Goal: Information Seeking & Learning: Compare options

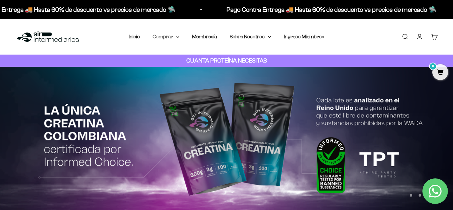
click at [174, 37] on summary "Comprar" at bounding box center [166, 36] width 27 height 8
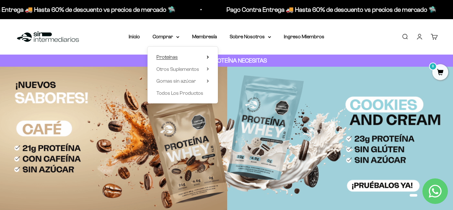
click at [161, 57] on span "Proteínas" at bounding box center [166, 56] width 21 height 5
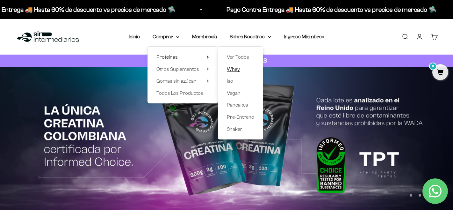
click at [237, 69] on span "Whey" at bounding box center [233, 68] width 13 height 5
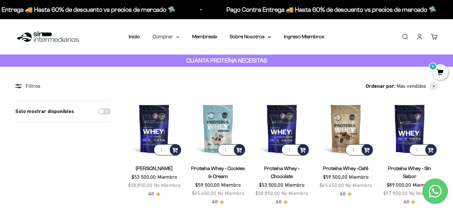
click at [175, 35] on summary "Comprar" at bounding box center [166, 36] width 27 height 8
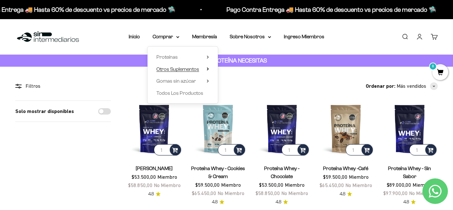
click at [172, 68] on span "Otros Suplementos" at bounding box center [177, 68] width 43 height 5
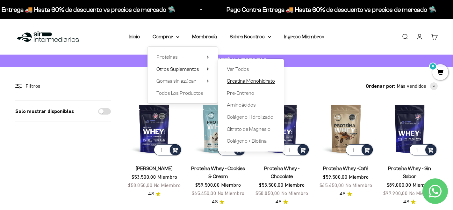
click at [244, 81] on span "Creatina Monohidrato" at bounding box center [251, 80] width 48 height 5
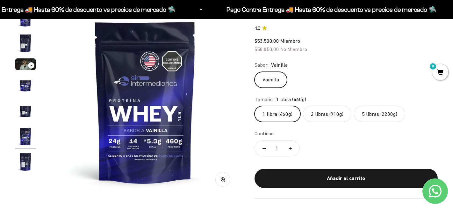
scroll to position [74, 0]
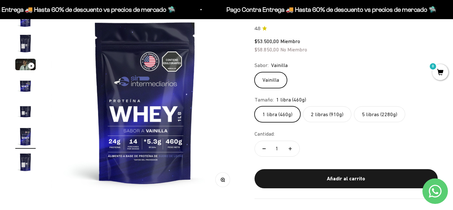
click at [335, 119] on label "2 libras (910g)" at bounding box center [327, 114] width 48 height 16
click at [254, 106] on input "2 libras (910g)" at bounding box center [254, 106] width 0 height 0
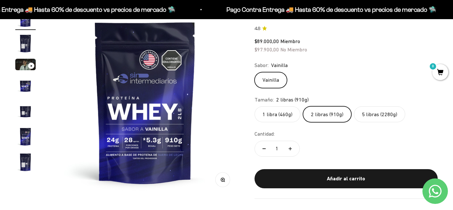
click at [359, 115] on label "5 libras (2280g)" at bounding box center [379, 114] width 51 height 16
click at [254, 106] on input "5 libras (2280g)" at bounding box center [254, 106] width 0 height 0
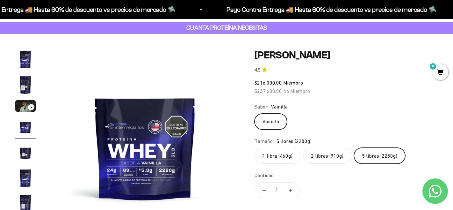
scroll to position [32, 0]
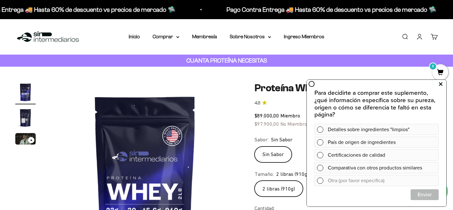
click at [441, 85] on icon at bounding box center [441, 84] width 4 height 8
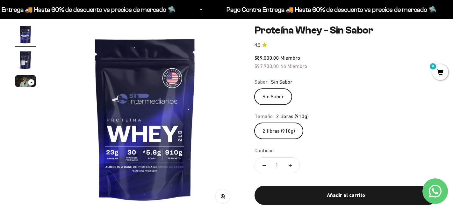
scroll to position [58, 0]
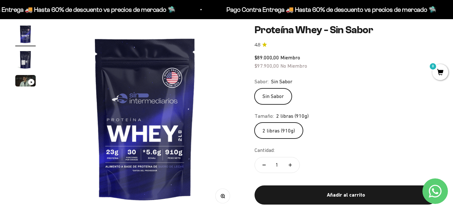
click at [25, 62] on img "Ir al artículo 2" at bounding box center [25, 59] width 20 height 20
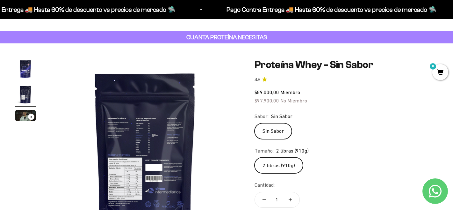
scroll to position [0, 0]
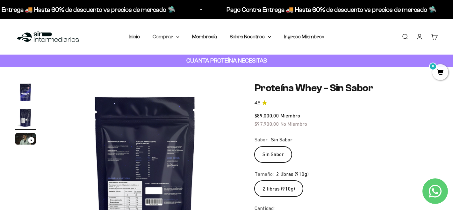
click at [172, 38] on summary "Comprar" at bounding box center [166, 36] width 27 height 8
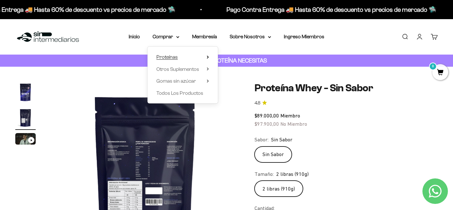
click at [171, 58] on span "Proteínas" at bounding box center [166, 56] width 21 height 5
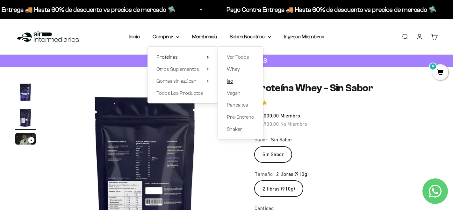
click at [231, 81] on span "Iso" at bounding box center [230, 80] width 6 height 5
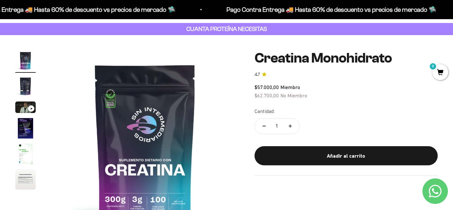
scroll to position [41, 0]
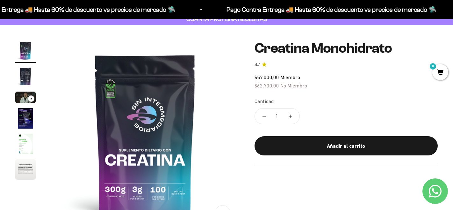
click at [25, 145] on img "Ir al artículo 5" at bounding box center [25, 143] width 20 height 20
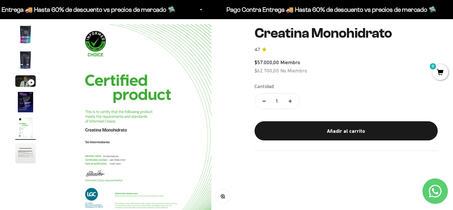
scroll to position [58, 0]
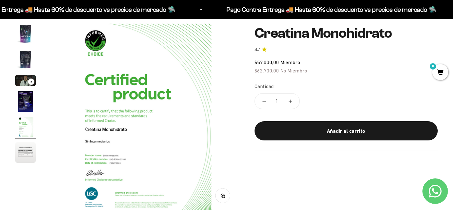
click at [21, 153] on img "Ir al artículo 6" at bounding box center [25, 152] width 20 height 20
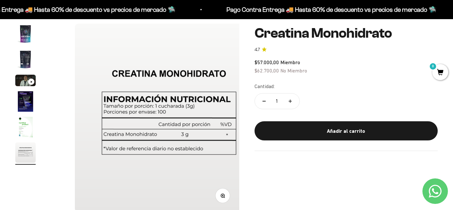
scroll to position [0, 979]
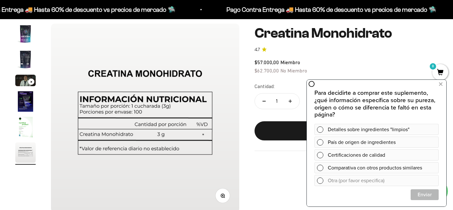
click at [23, 124] on img "Ir al artículo 5" at bounding box center [25, 127] width 20 height 20
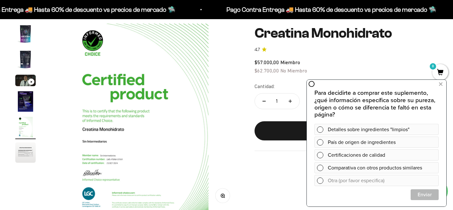
scroll to position [0, 783]
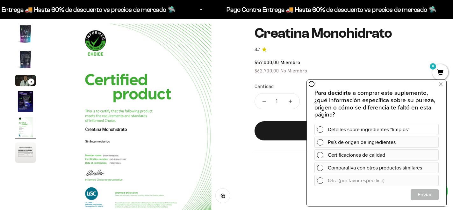
click at [319, 128] on span at bounding box center [320, 129] width 6 height 6
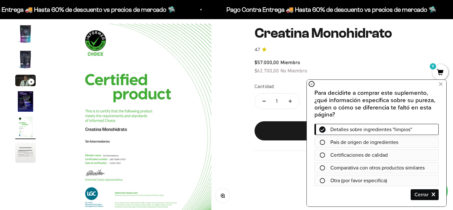
click at [353, 132] on span "Detalles sobre ingredientes "limpios"" at bounding box center [371, 128] width 82 height 7
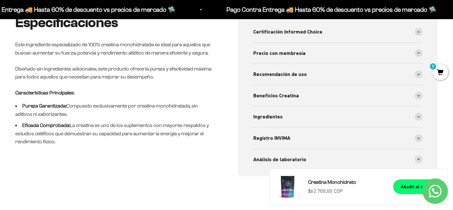
scroll to position [272, 0]
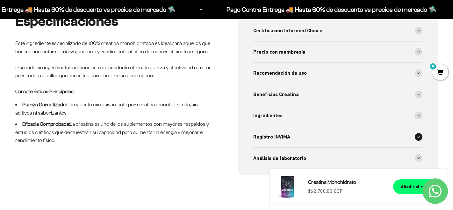
click at [420, 135] on span at bounding box center [419, 137] width 8 height 8
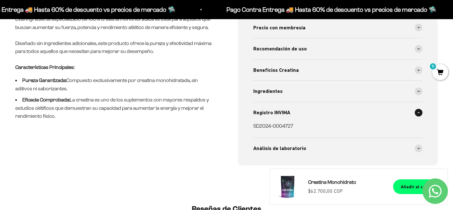
scroll to position [297, 0]
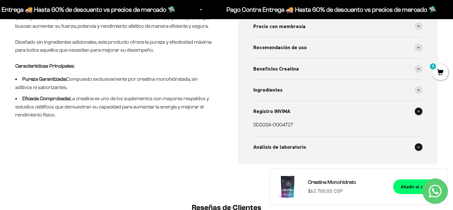
click at [417, 149] on span at bounding box center [419, 147] width 8 height 8
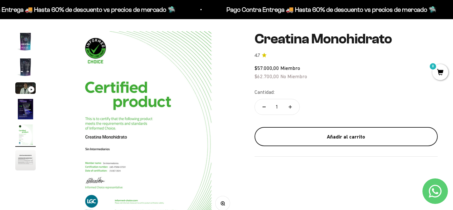
scroll to position [0, 0]
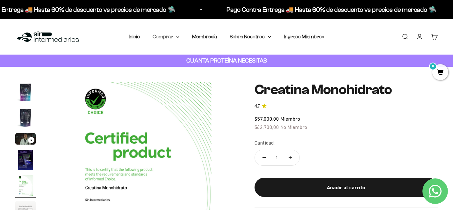
click at [163, 35] on summary "Comprar" at bounding box center [166, 36] width 27 height 8
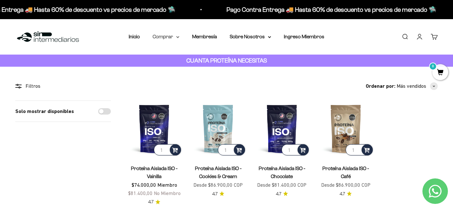
click at [176, 39] on summary "Comprar" at bounding box center [166, 36] width 27 height 8
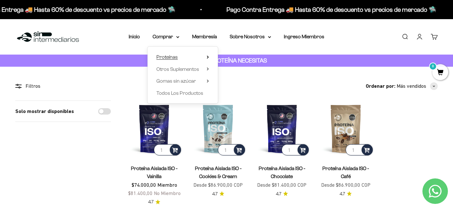
click at [179, 57] on summary "Proteínas" at bounding box center [182, 57] width 53 height 8
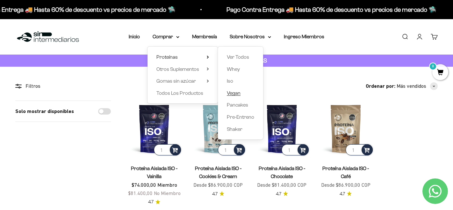
click at [236, 93] on span "Vegan" at bounding box center [234, 92] width 14 height 5
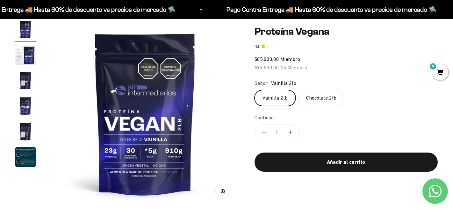
click at [29, 55] on img "Ir al artículo 2" at bounding box center [25, 55] width 20 height 20
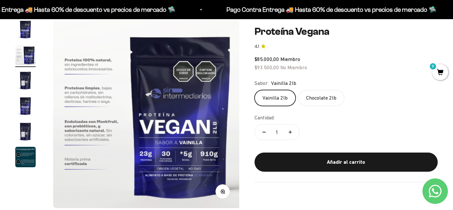
scroll to position [0, 196]
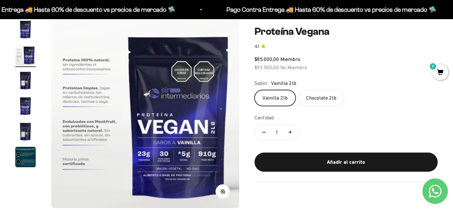
click at [26, 84] on img "Ir al artículo 3" at bounding box center [25, 80] width 20 height 20
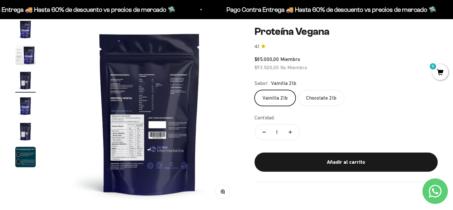
scroll to position [0, 392]
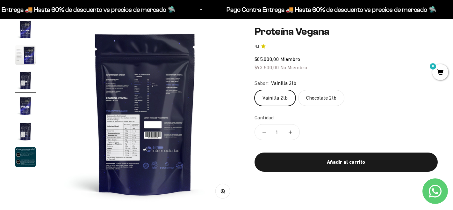
click at [125, 137] on img at bounding box center [145, 113] width 188 height 188
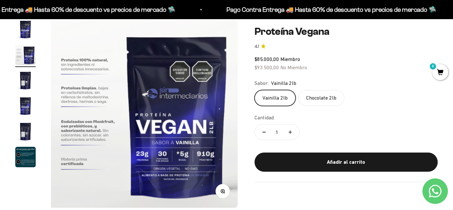
scroll to position [0, 196]
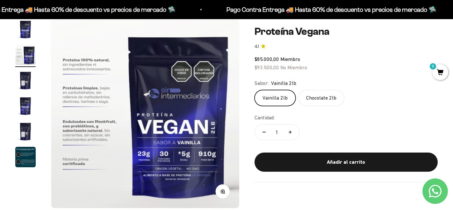
click at [26, 130] on img "Ir al artículo 5" at bounding box center [25, 131] width 20 height 20
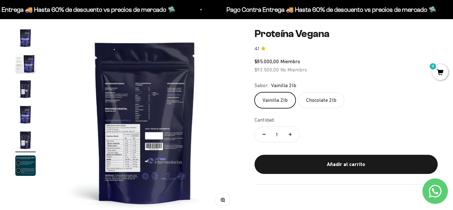
scroll to position [0, 0]
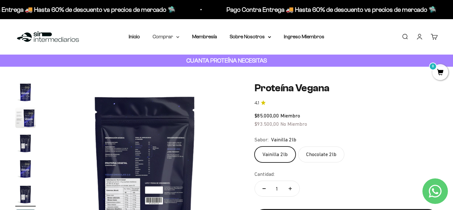
click at [173, 37] on summary "Comprar" at bounding box center [166, 36] width 27 height 8
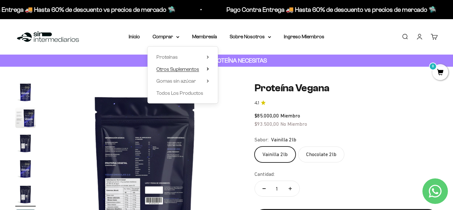
click at [169, 69] on span "Otros Suplementos" at bounding box center [177, 68] width 43 height 5
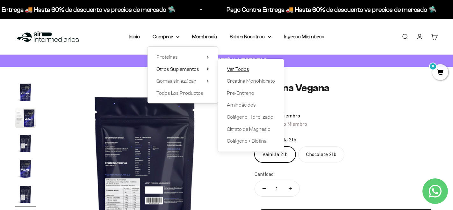
click at [228, 68] on span "Ver Todos" at bounding box center [238, 68] width 22 height 5
